Goal: Task Accomplishment & Management: Use online tool/utility

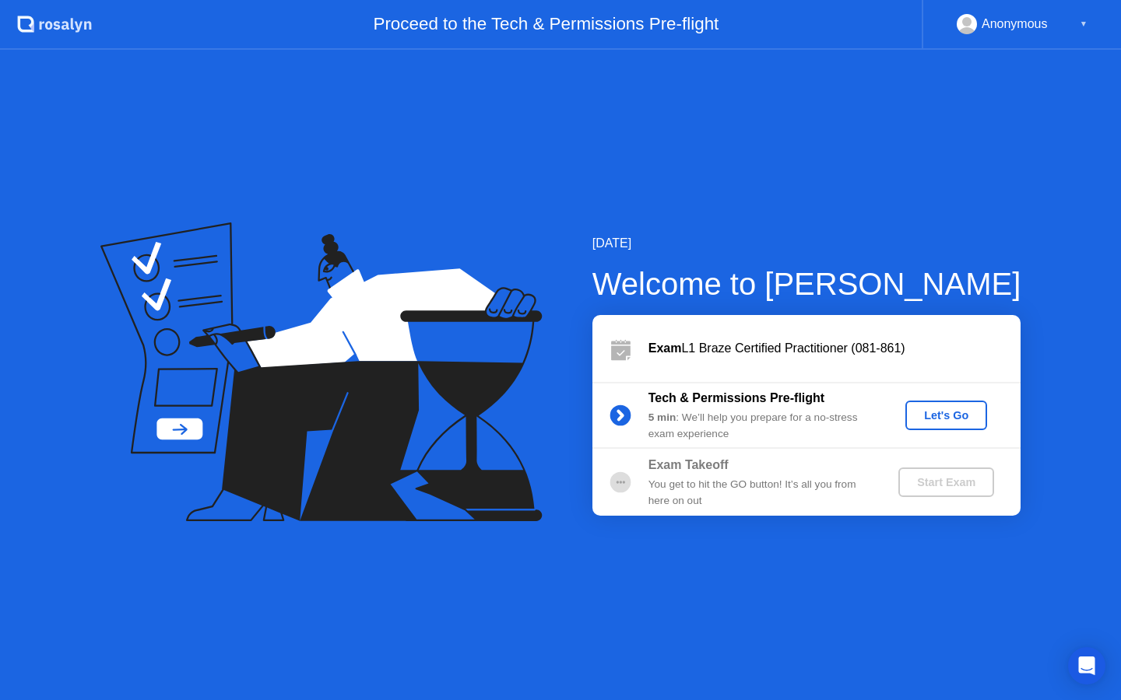
click at [936, 416] on div "Let's Go" at bounding box center [945, 415] width 69 height 12
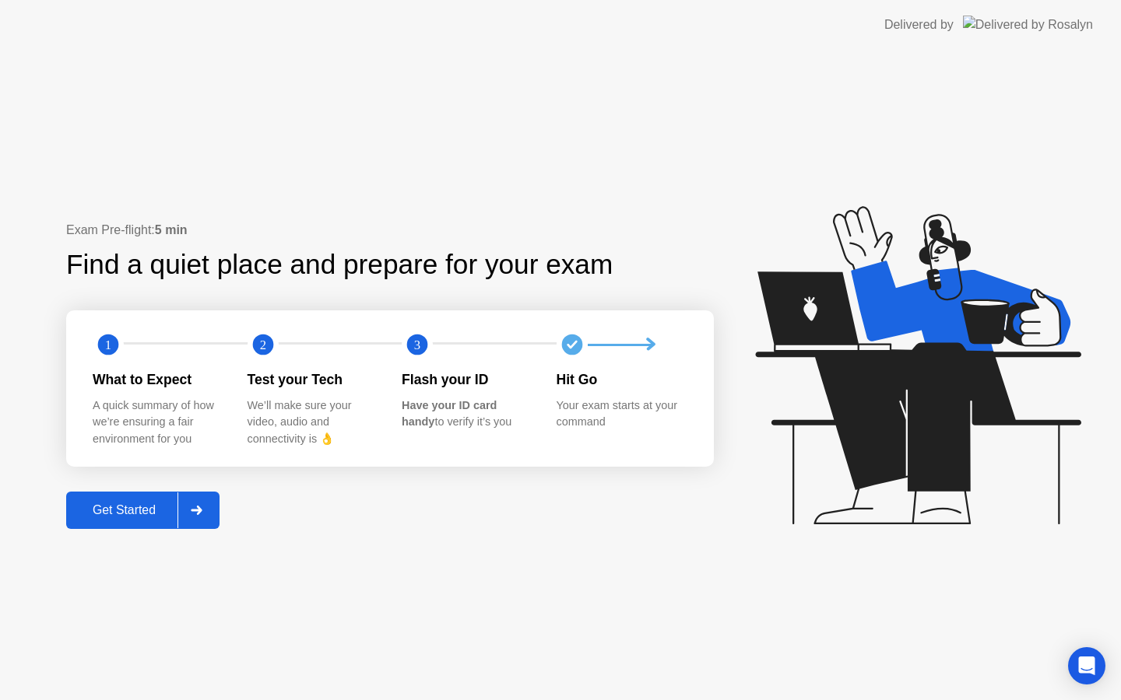
click at [133, 511] on div "Get Started" at bounding box center [124, 510] width 107 height 14
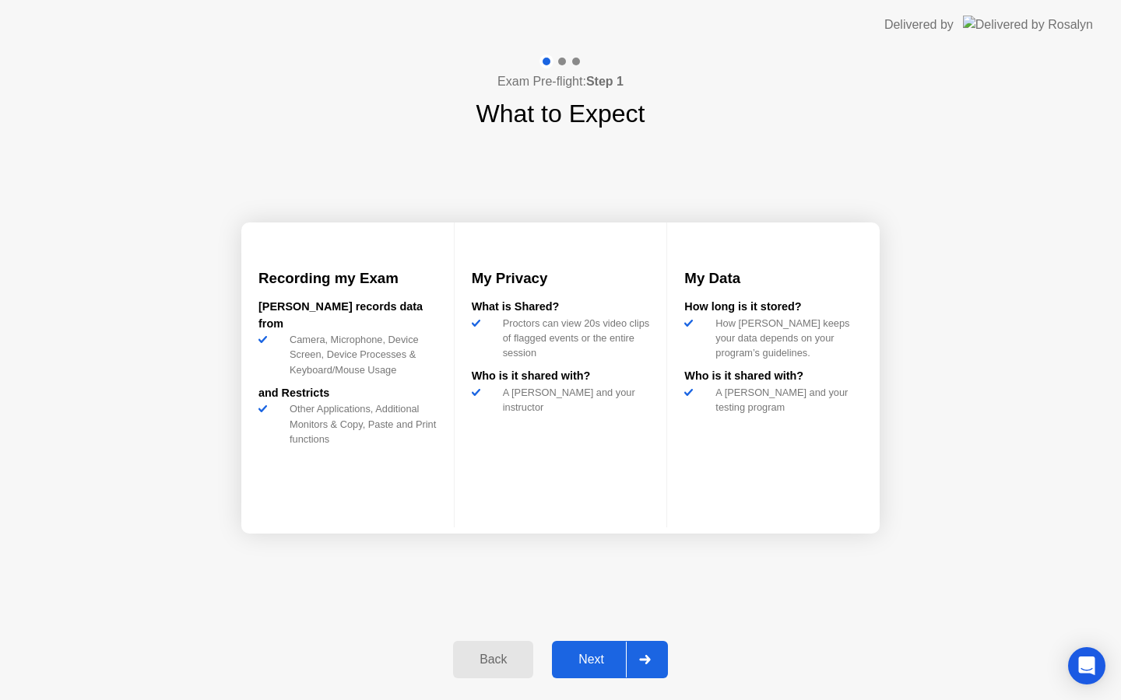
click at [605, 665] on div "Next" at bounding box center [590, 660] width 69 height 14
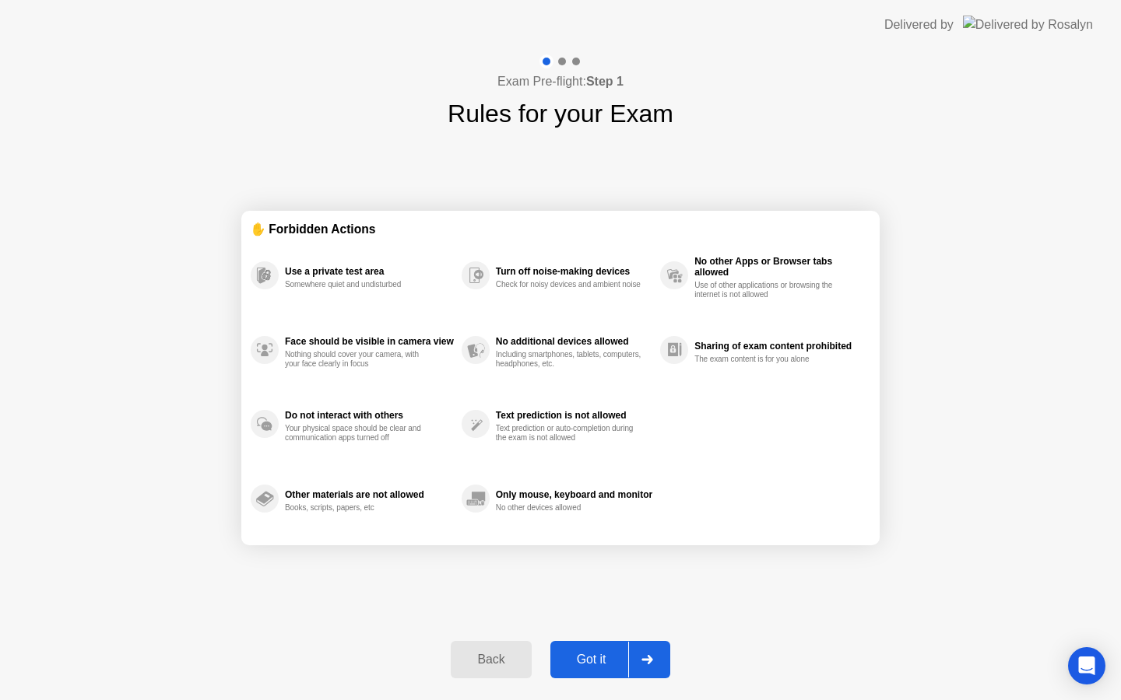
click at [590, 660] on div "Got it" at bounding box center [591, 660] width 73 height 14
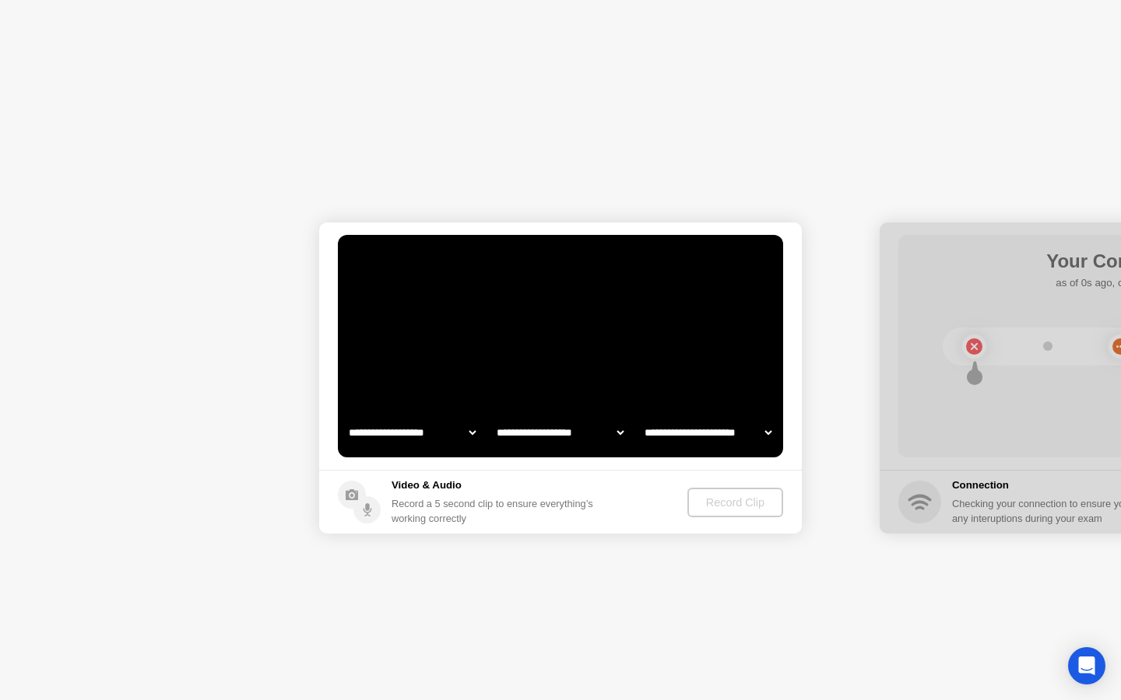
select select "**********"
select select "*******"
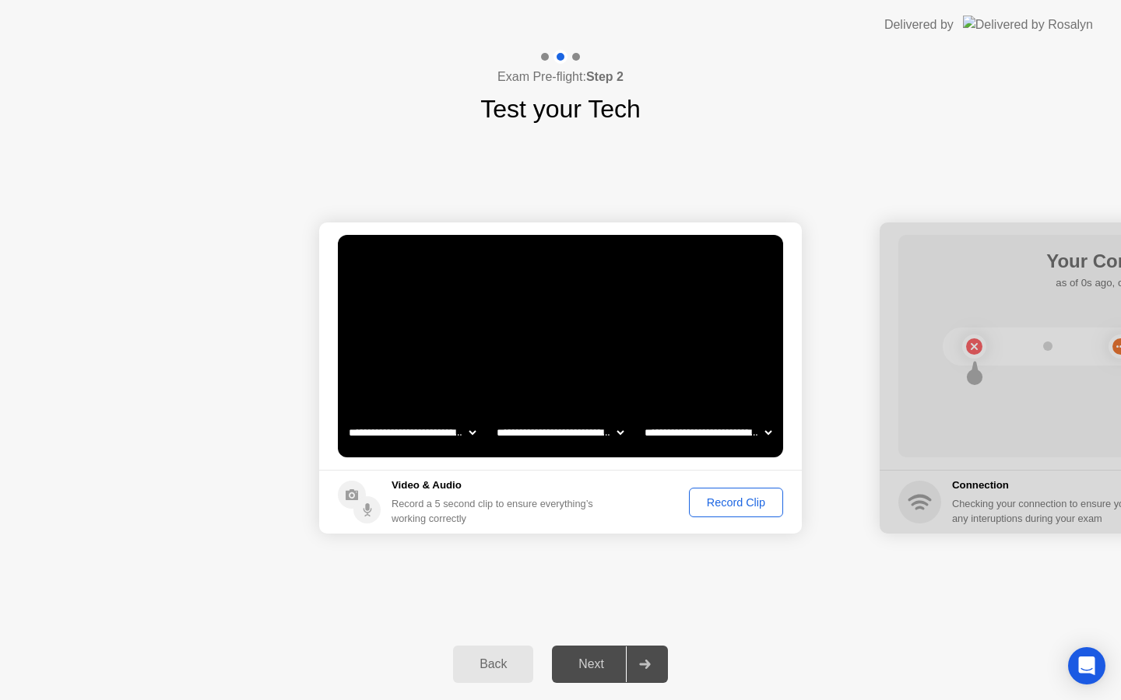
click at [724, 505] on div "Record Clip" at bounding box center [735, 502] width 83 height 12
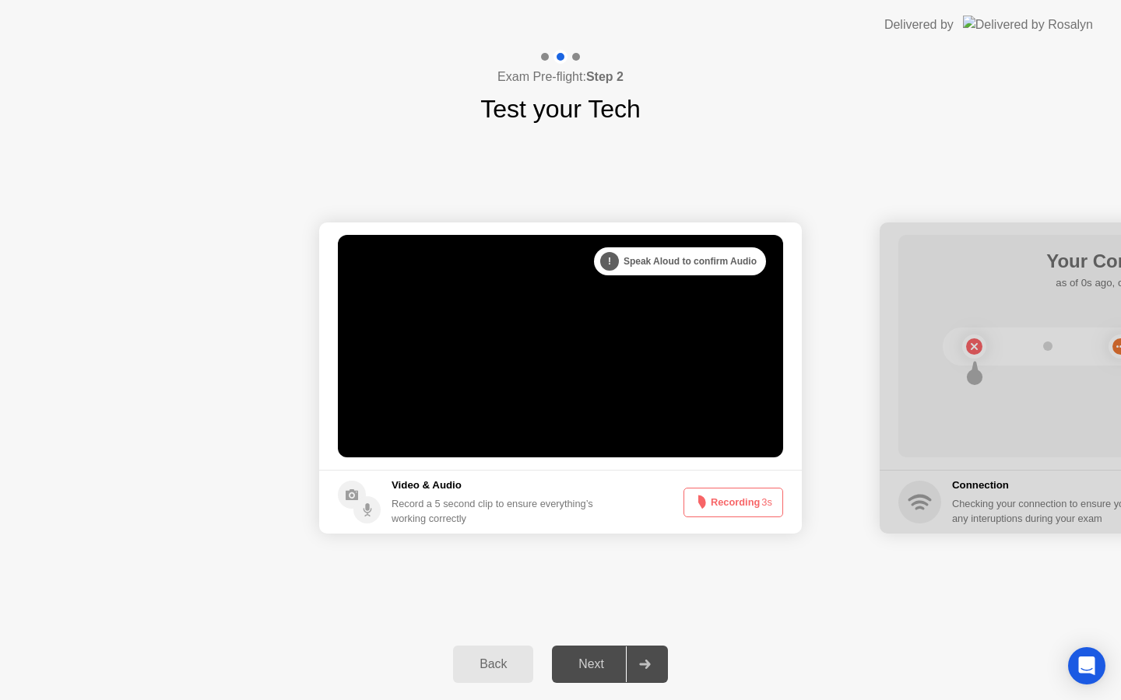
click at [724, 505] on button "Recording 3s" at bounding box center [733, 503] width 100 height 30
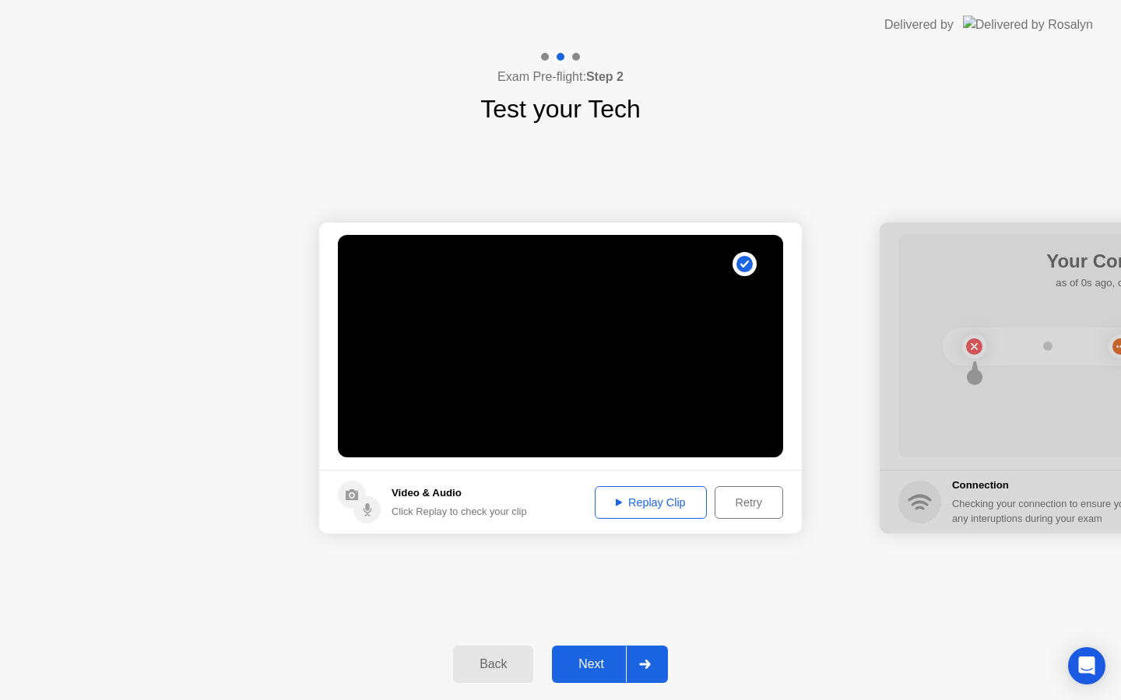
click at [604, 660] on div "Next" at bounding box center [590, 665] width 69 height 14
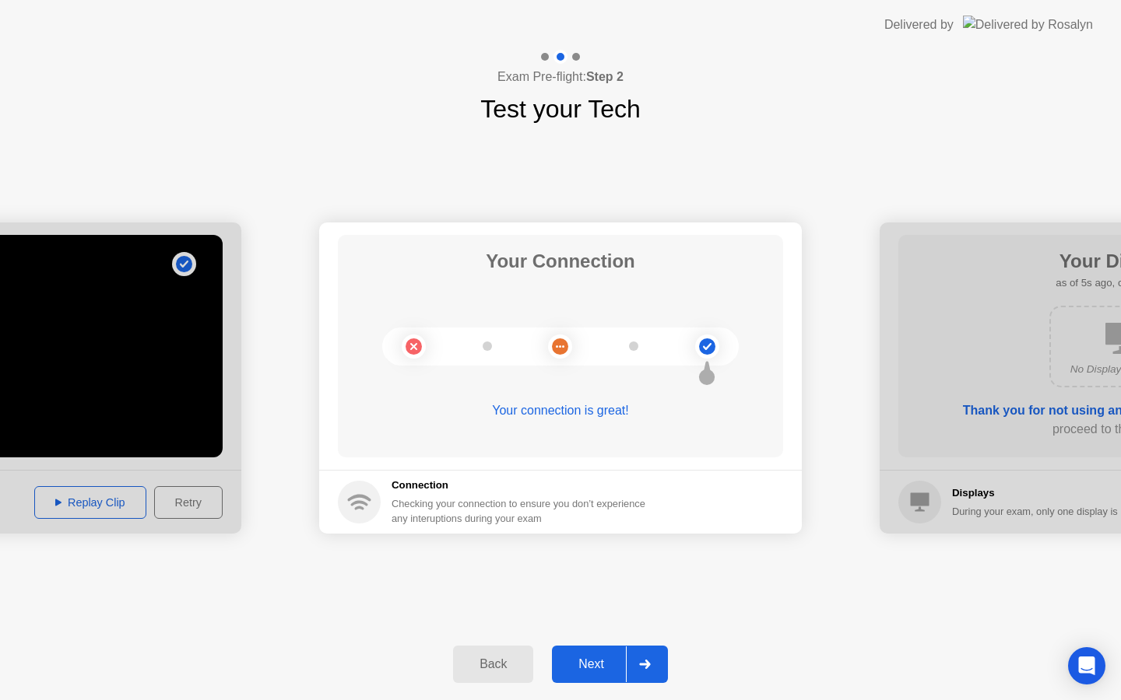
click at [604, 660] on div "Next" at bounding box center [590, 665] width 69 height 14
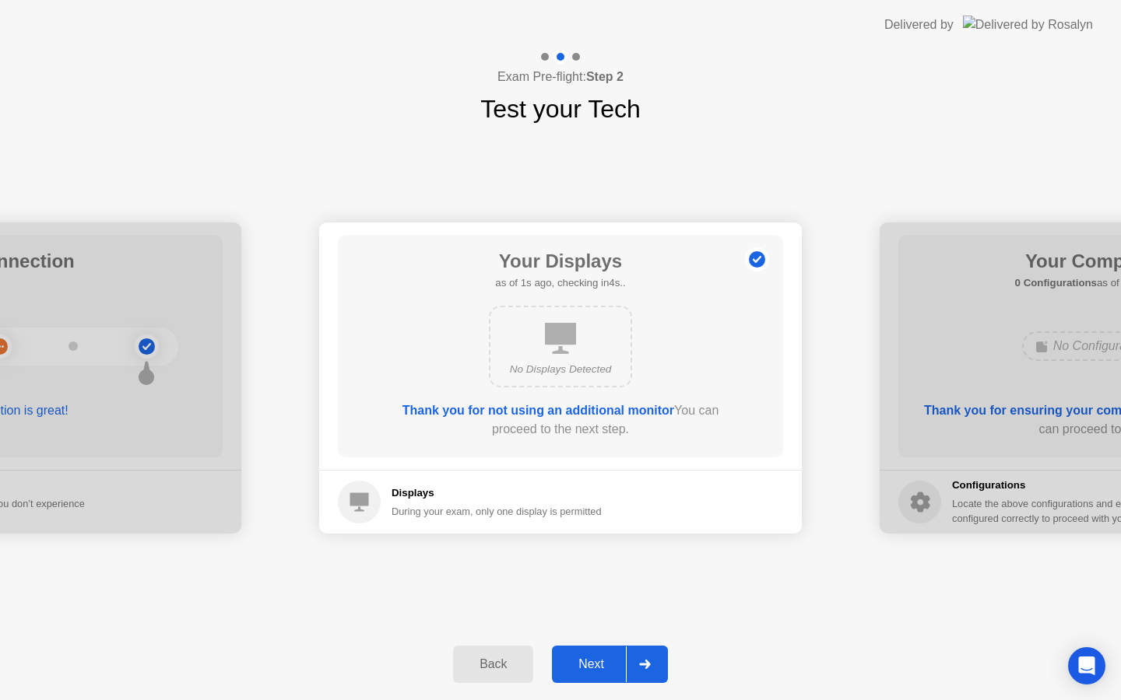
click at [604, 660] on div "Next" at bounding box center [590, 665] width 69 height 14
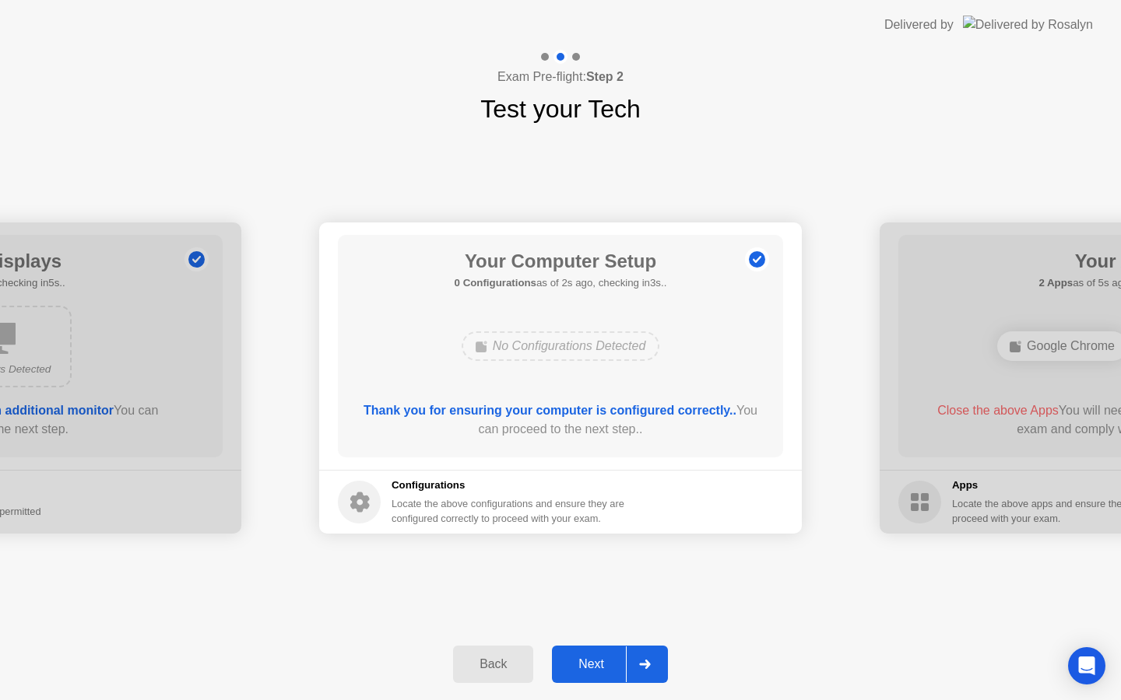
click at [604, 660] on div "Next" at bounding box center [590, 665] width 69 height 14
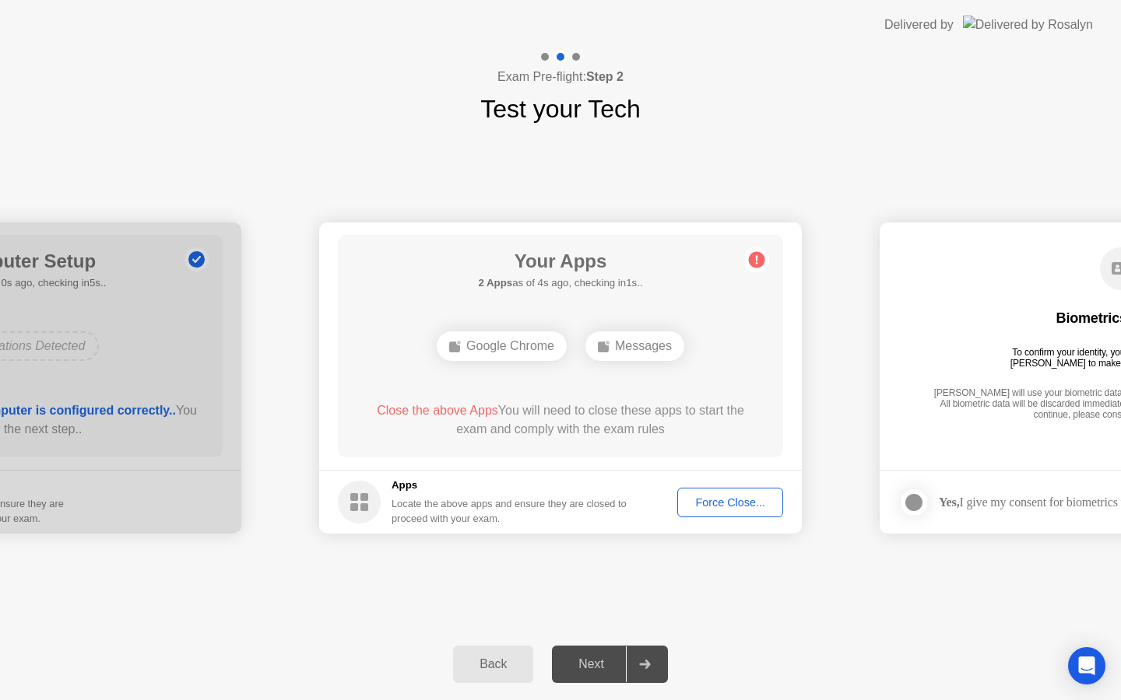
click at [735, 503] on div "Force Close..." at bounding box center [729, 502] width 95 height 12
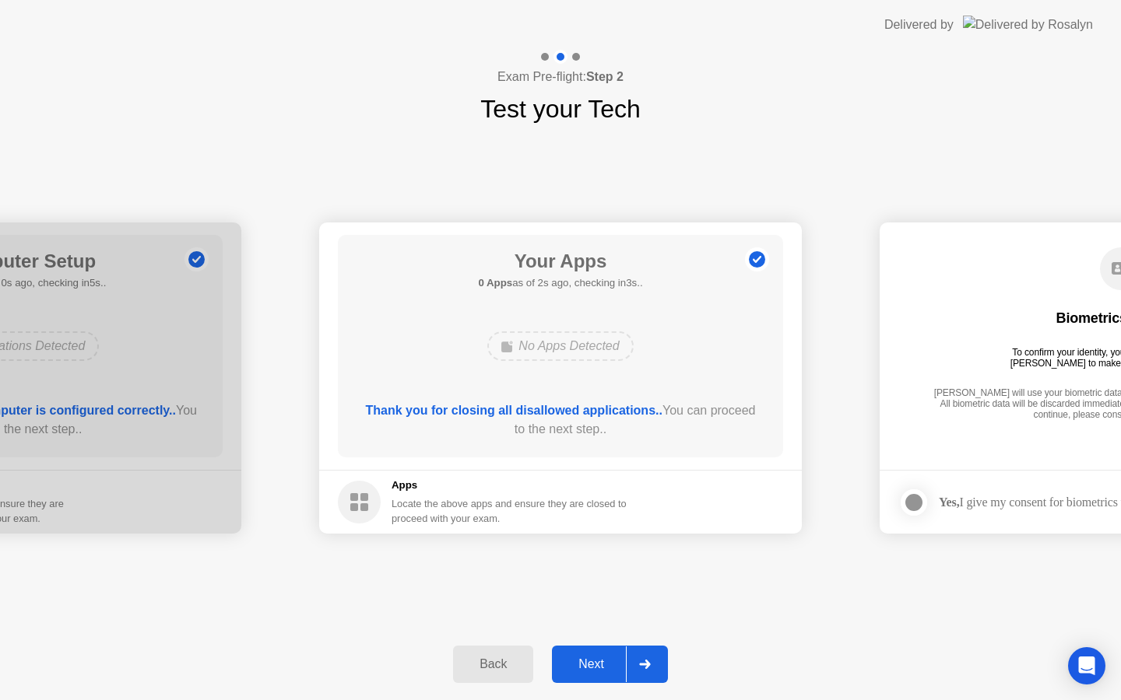
click at [594, 661] on div "Next" at bounding box center [590, 665] width 69 height 14
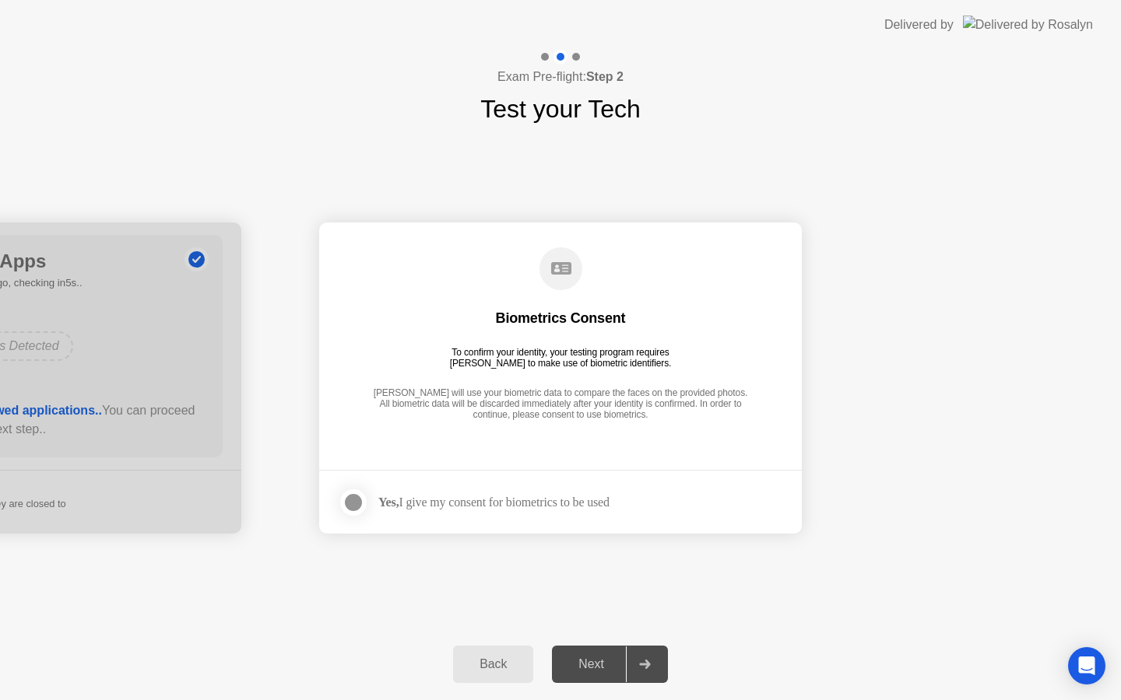
click at [519, 507] on div "Yes, I give my consent for biometrics to be used" at bounding box center [493, 502] width 231 height 15
click at [359, 500] on div at bounding box center [353, 502] width 19 height 19
click at [594, 669] on div "Next" at bounding box center [590, 665] width 69 height 14
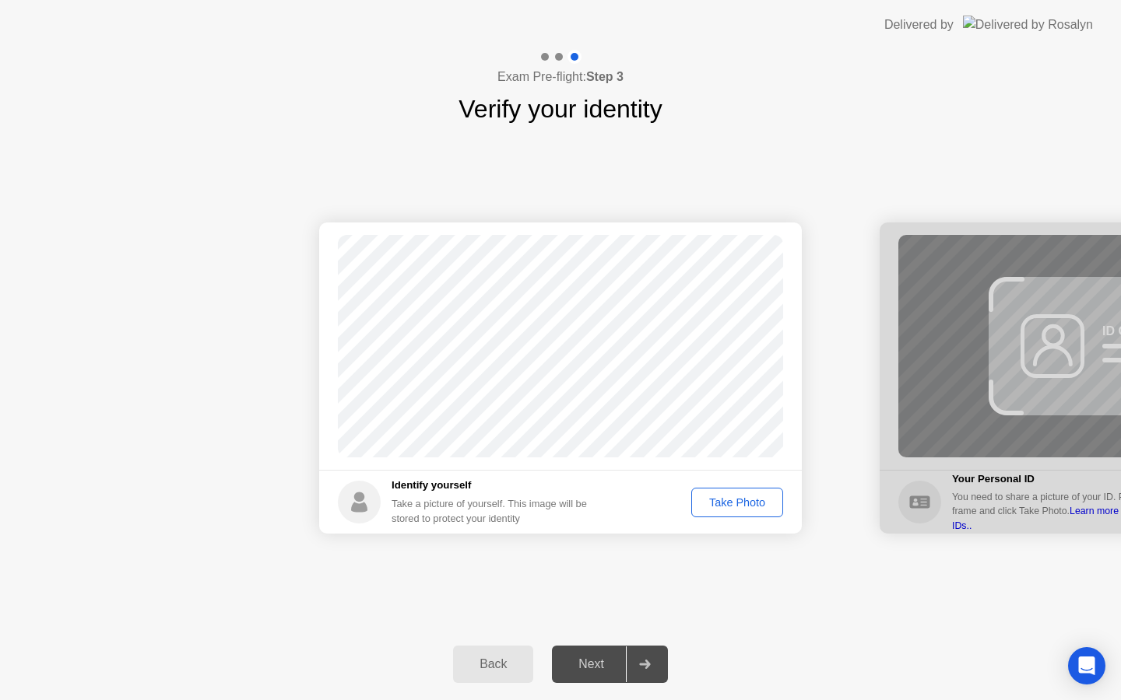
click at [742, 509] on div "Take Photo" at bounding box center [736, 502] width 81 height 12
click at [596, 663] on div "Next" at bounding box center [590, 665] width 69 height 14
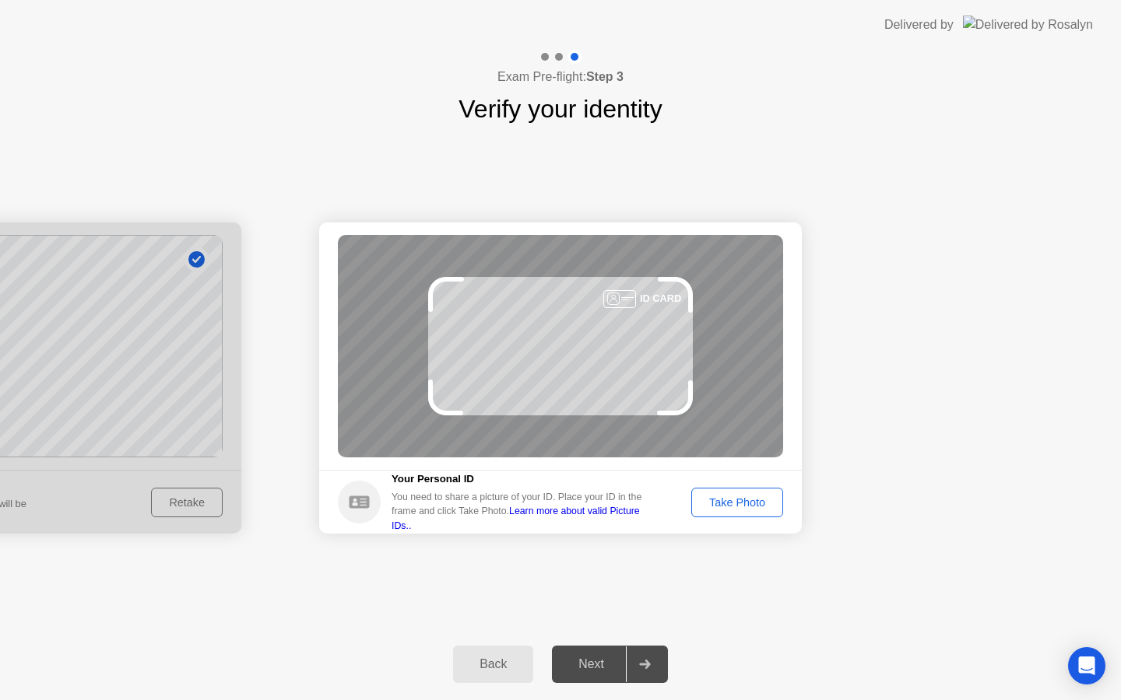
click at [731, 501] on div "Take Photo" at bounding box center [736, 502] width 81 height 12
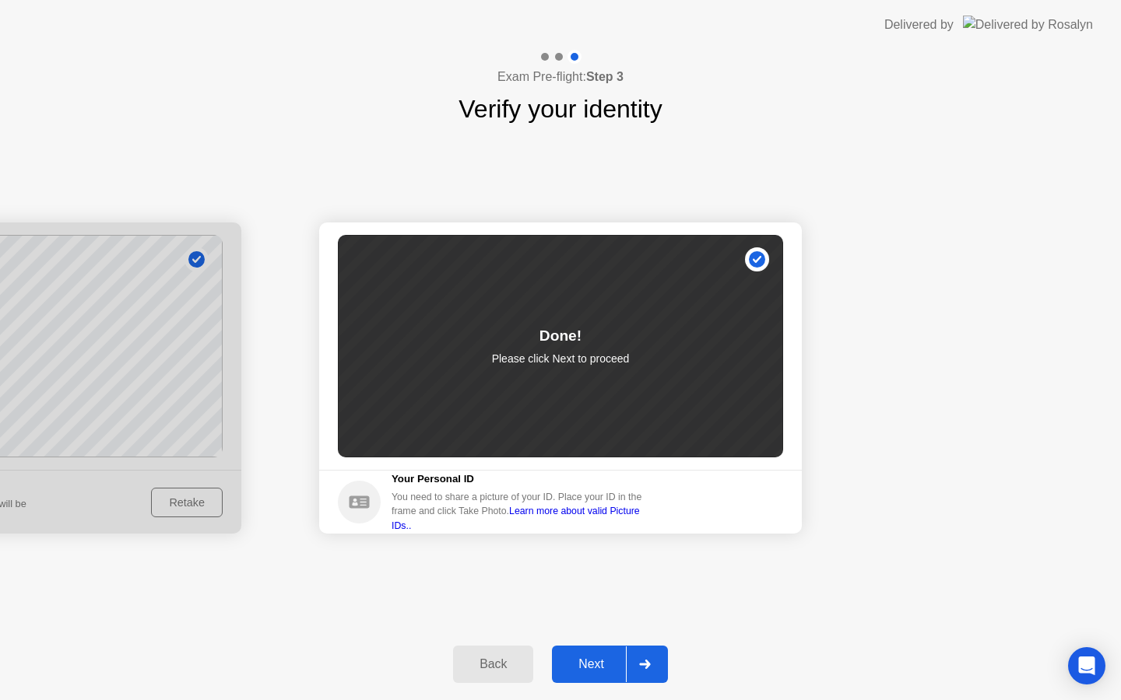
click at [577, 663] on div "Next" at bounding box center [590, 665] width 69 height 14
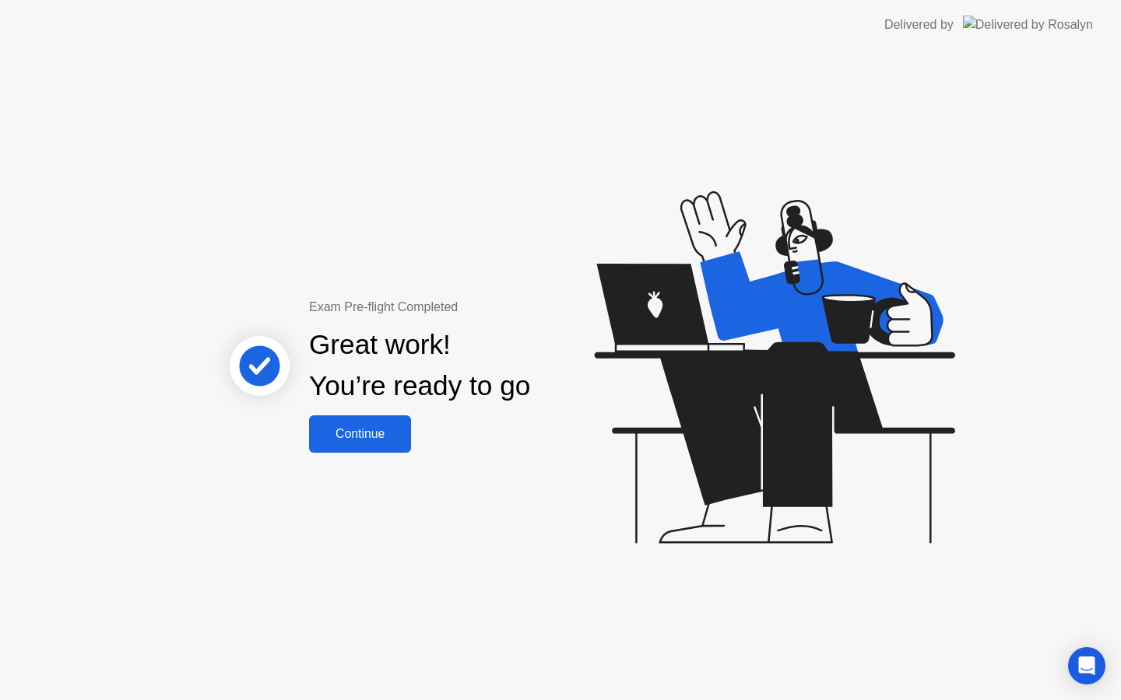
click at [358, 438] on div "Continue" at bounding box center [360, 434] width 93 height 14
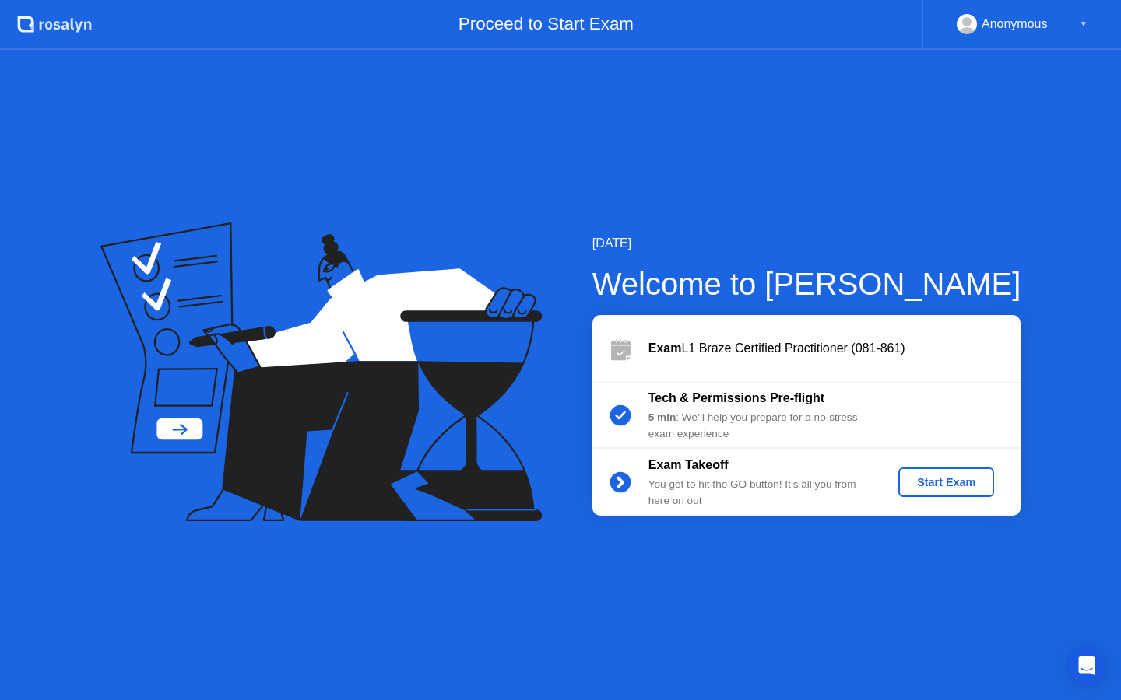
click at [954, 482] on div "Start Exam" at bounding box center [945, 482] width 83 height 12
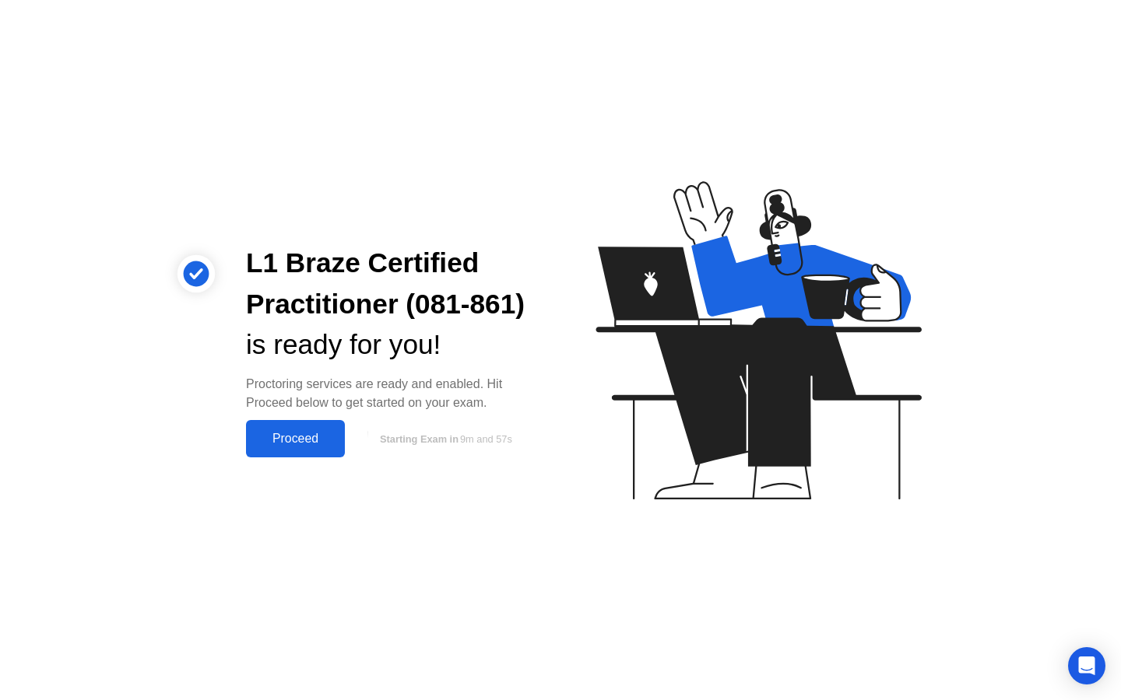
click at [309, 445] on div "Proceed" at bounding box center [295, 439] width 89 height 14
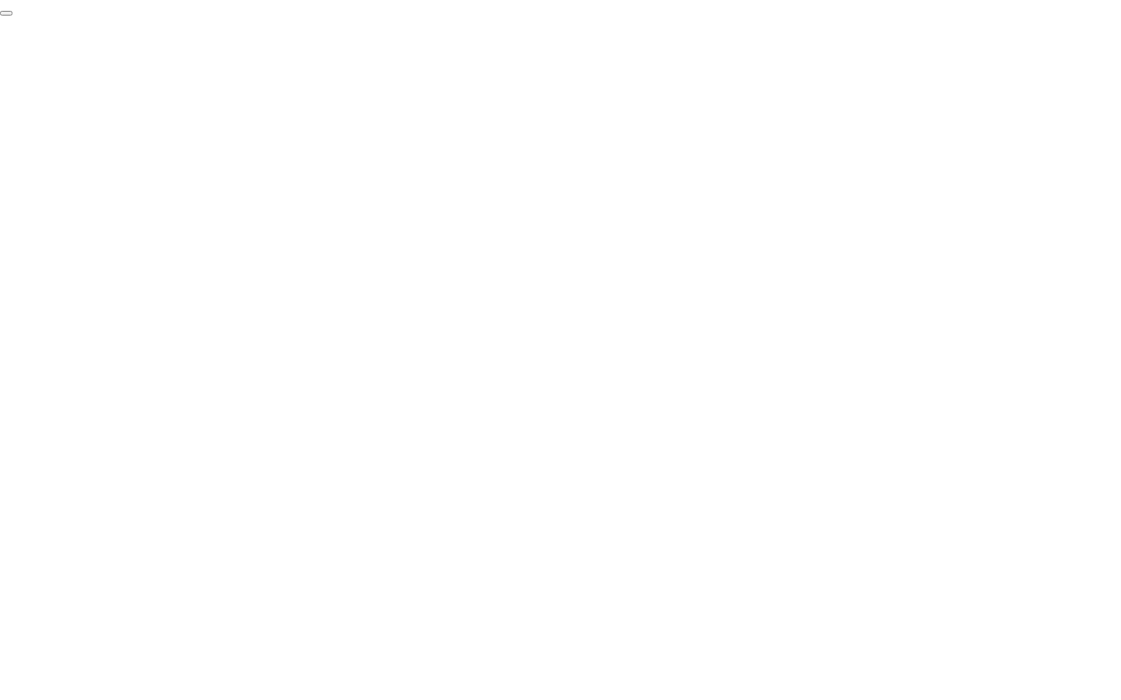
click div "End Proctoring Session"
